Goal: Task Accomplishment & Management: Use online tool/utility

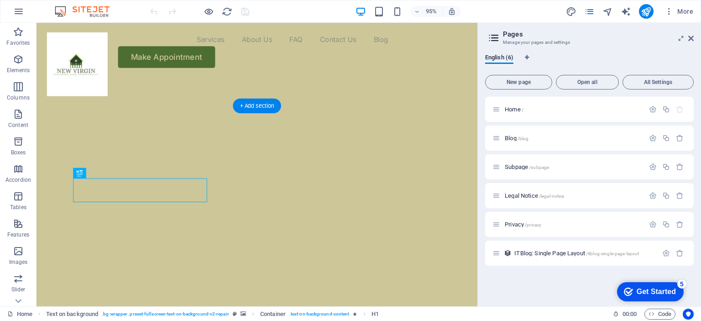
click at [383, 80] on img "1/2" at bounding box center [264, 80] width 457 height 0
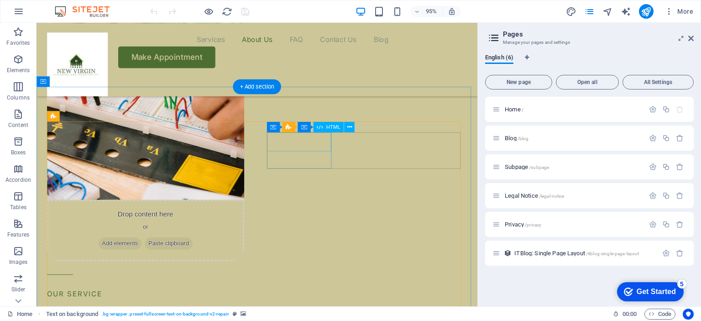
scroll to position [1049, 0]
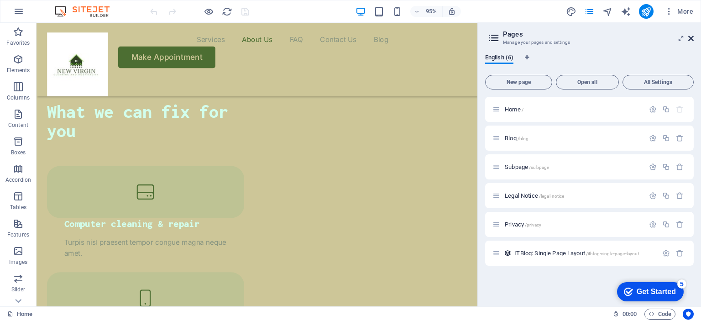
drag, startPoint x: 691, startPoint y: 40, endPoint x: 464, endPoint y: 82, distance: 231.4
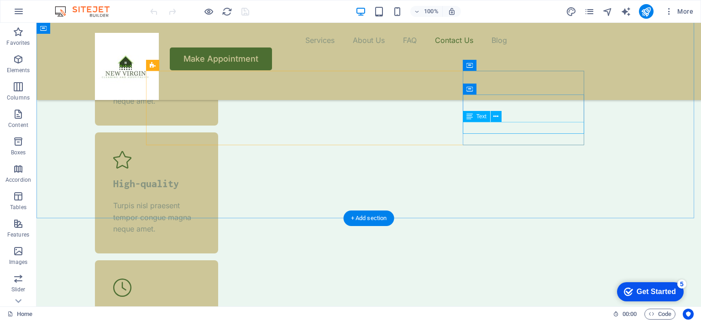
scroll to position [2954, 0]
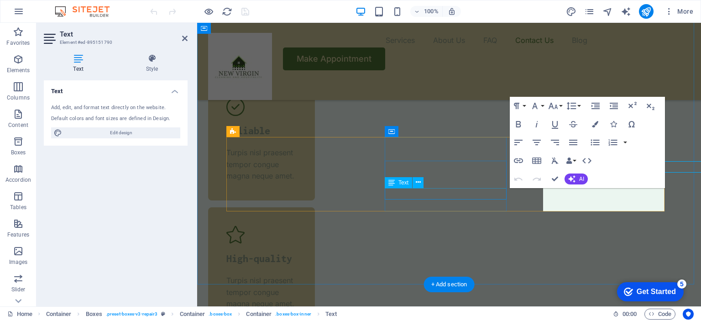
scroll to position [2981, 0]
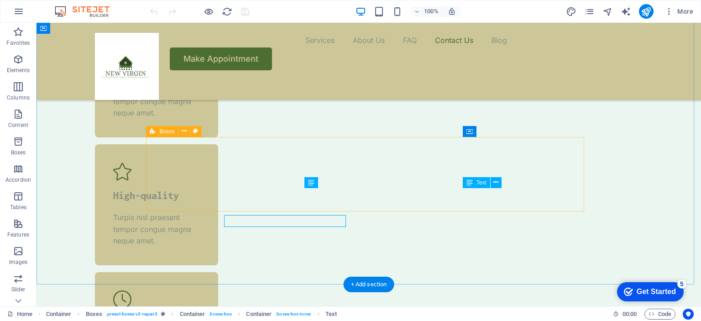
scroll to position [2954, 0]
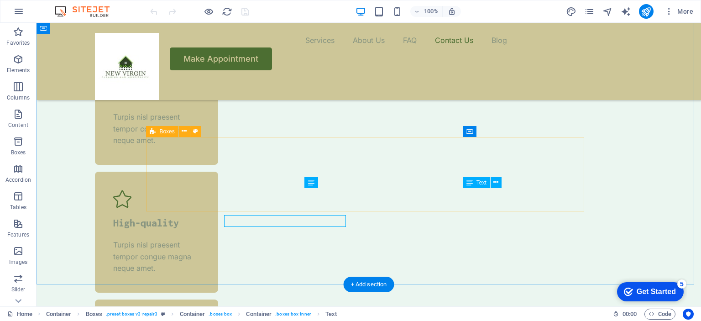
select select "px"
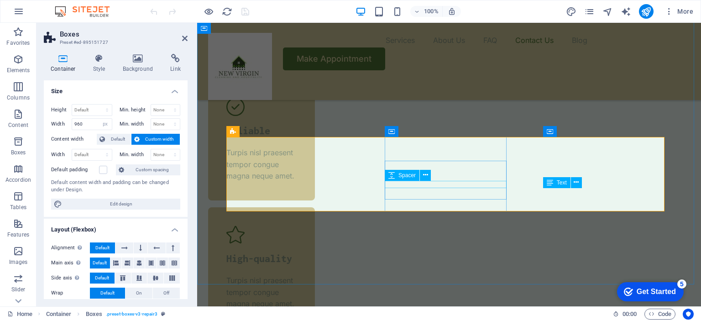
scroll to position [2981, 0]
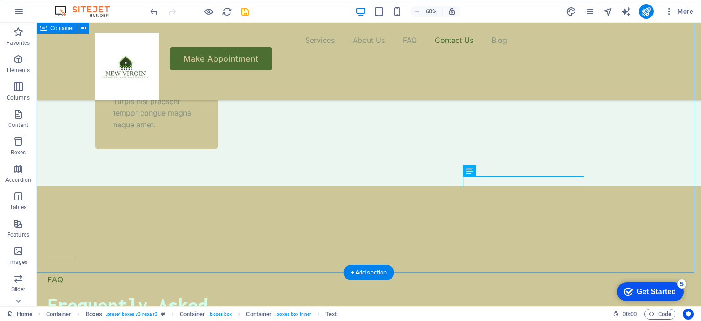
scroll to position [2965, 0]
